Goal: Task Accomplishment & Management: Use online tool/utility

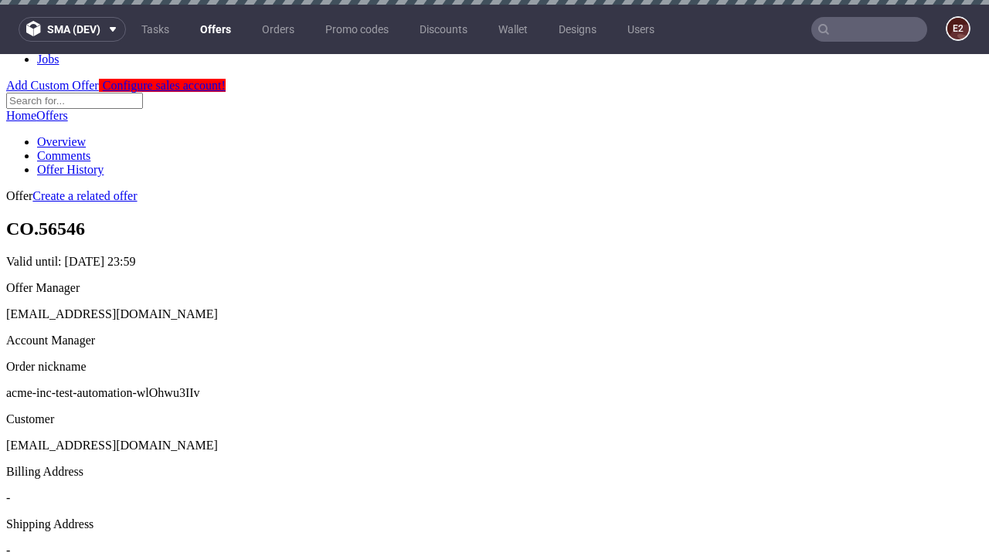
scroll to position [5, 0]
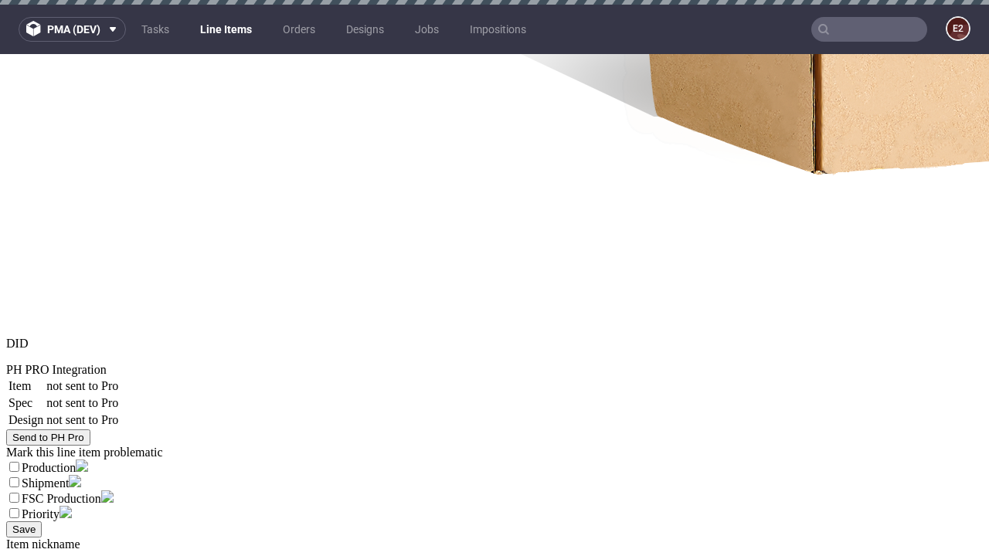
select select "accepted"
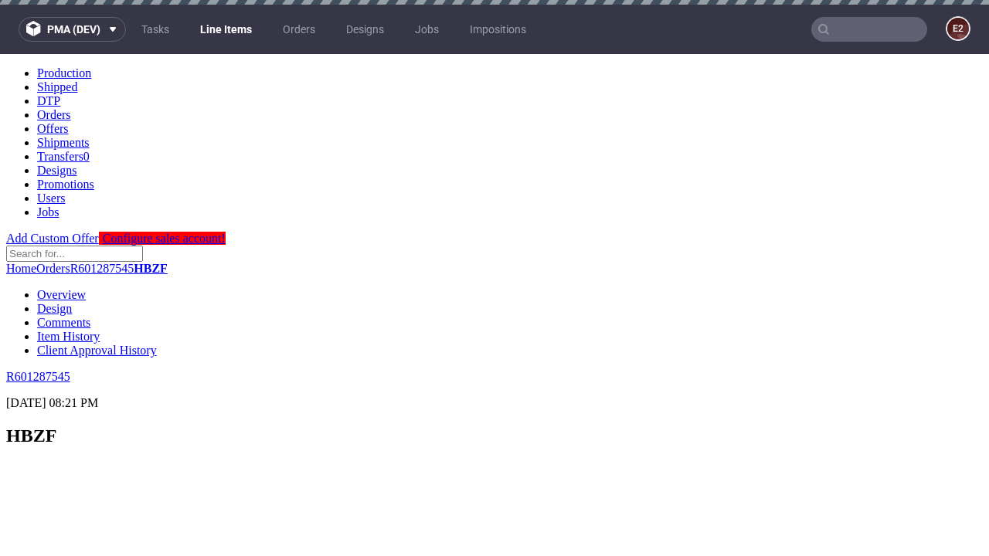
scroll to position [2121, 0]
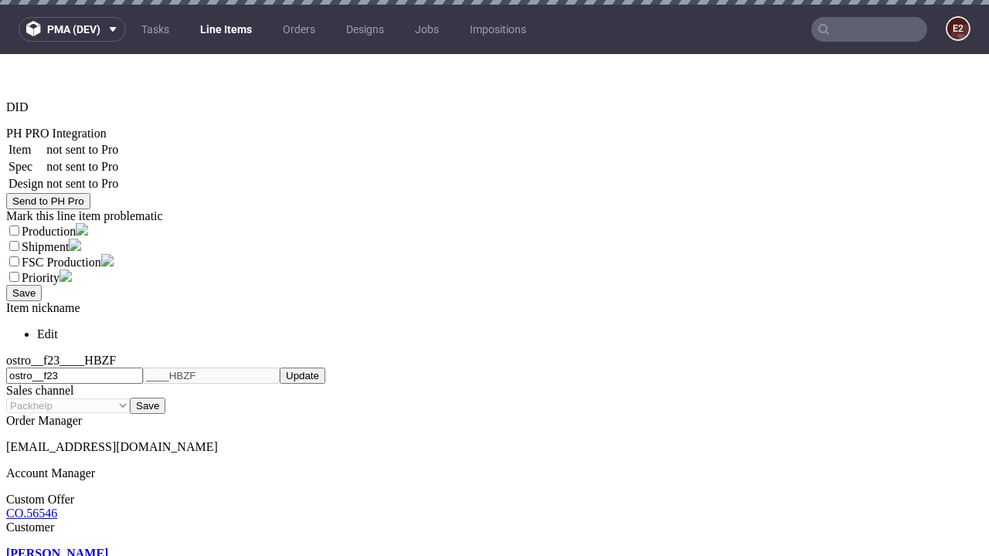
select select "received"
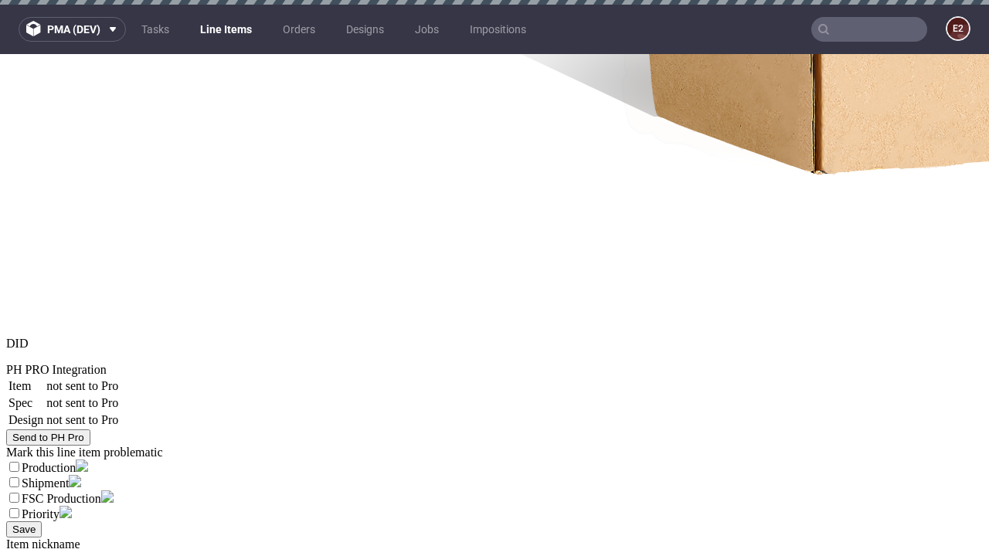
select select "accepted_dtp_issue_reprint"
